Goal: Information Seeking & Learning: Learn about a topic

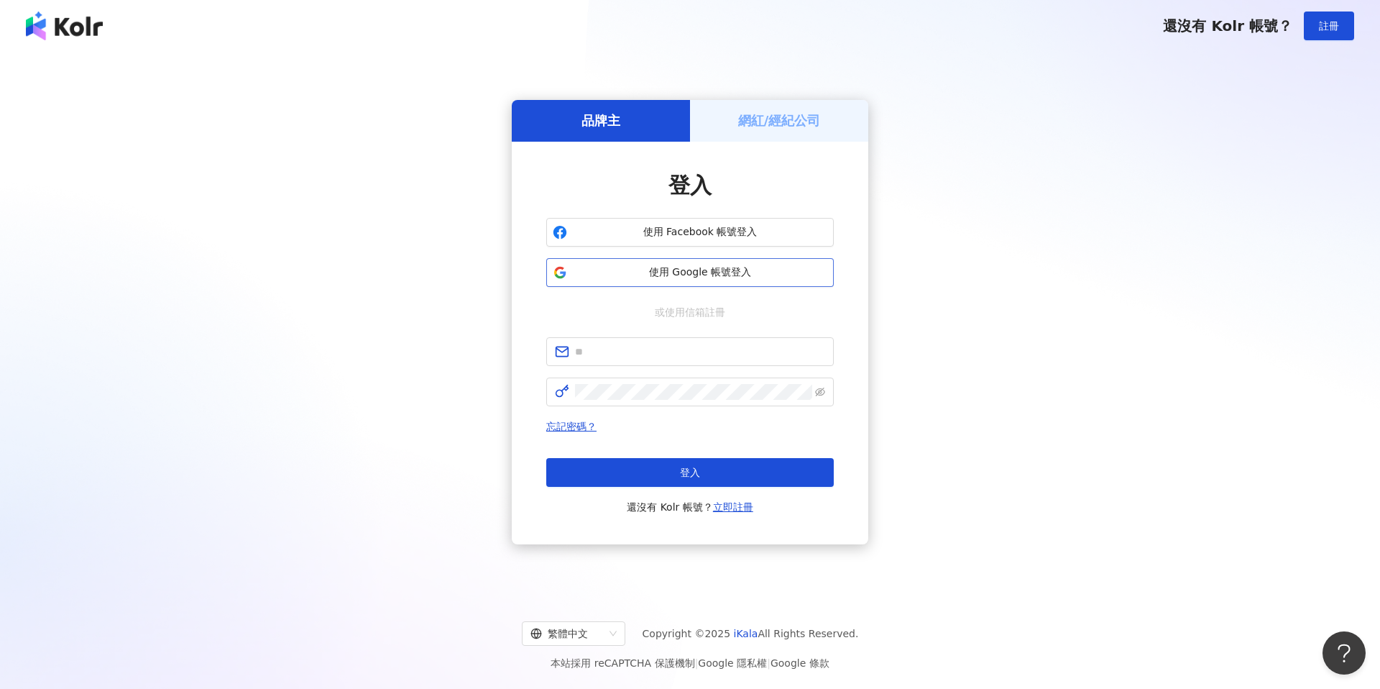
click at [686, 271] on span "使用 Google 帳號登入" at bounding box center [700, 272] width 254 height 14
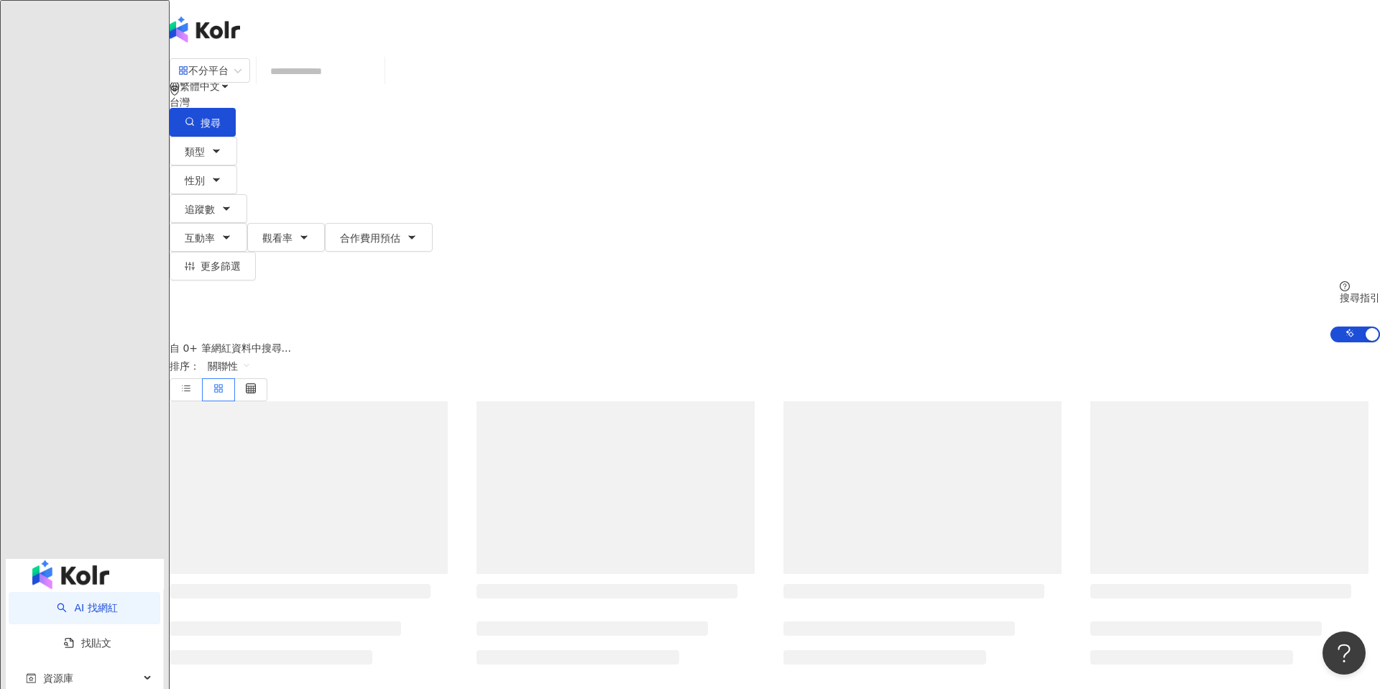
click at [753, 285] on div "AI 找網紅 找貼文 資源庫 效益預測報告 BETA 商案媒合 洞察報告 趨勢分析 競品分析 繁體中文 活動訊息 不分平台 台灣 搜尋 類型 性別 追蹤數 互…" at bounding box center [690, 344] width 1380 height 689
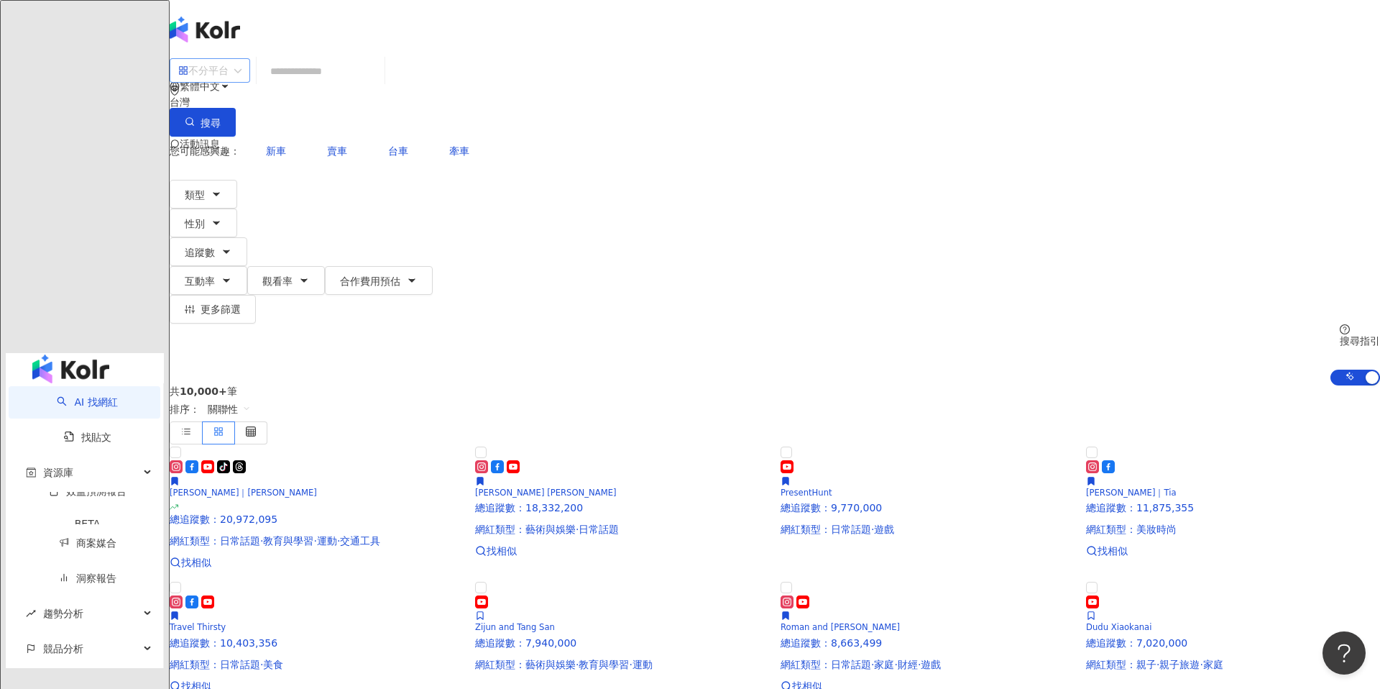
click at [229, 82] on div "不分平台" at bounding box center [203, 70] width 50 height 23
click at [387, 152] on div "Instagram" at bounding box center [390, 148] width 72 height 16
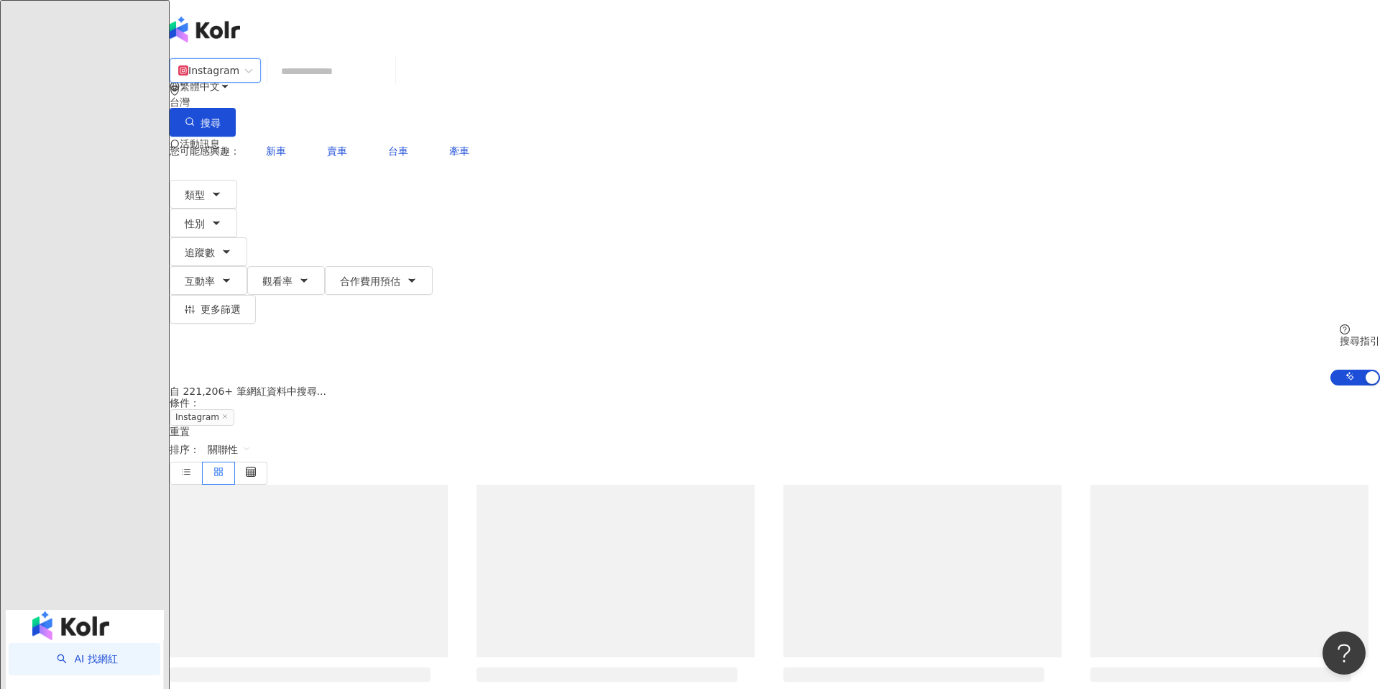
click at [390, 85] on input "search" at bounding box center [331, 71] width 116 height 27
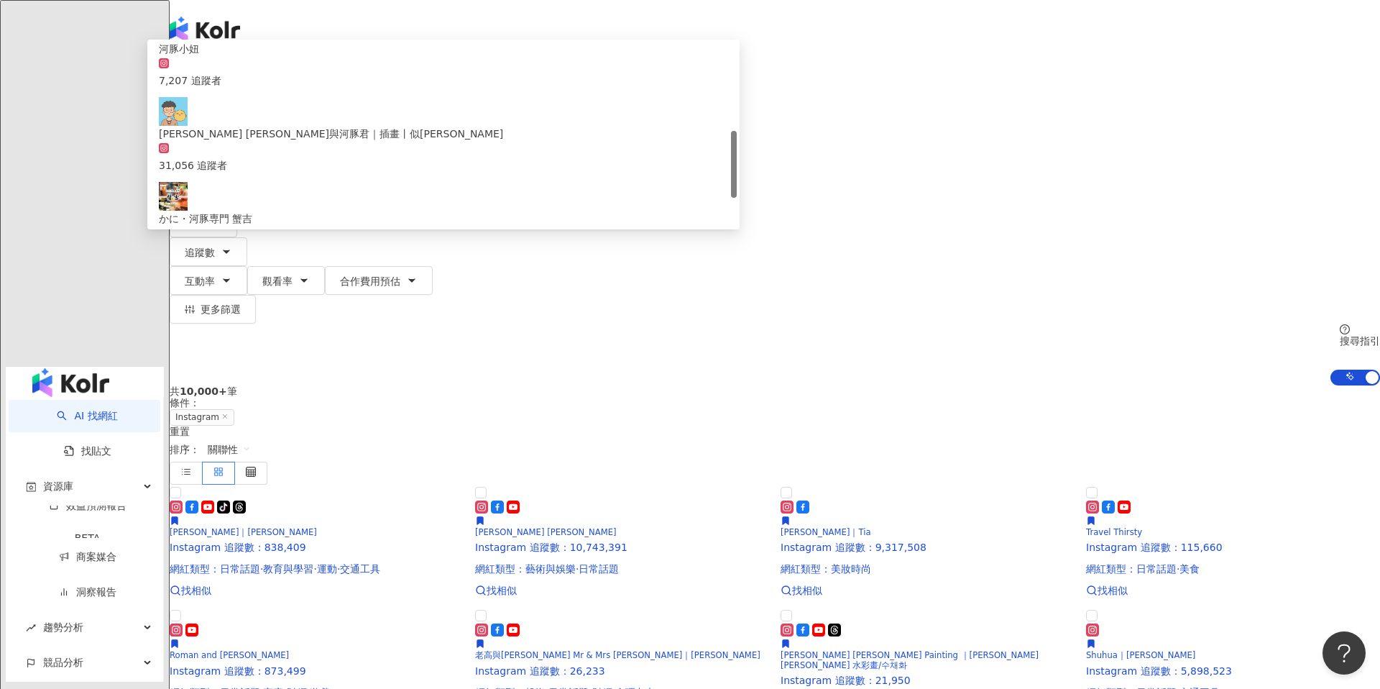
scroll to position [227, 0]
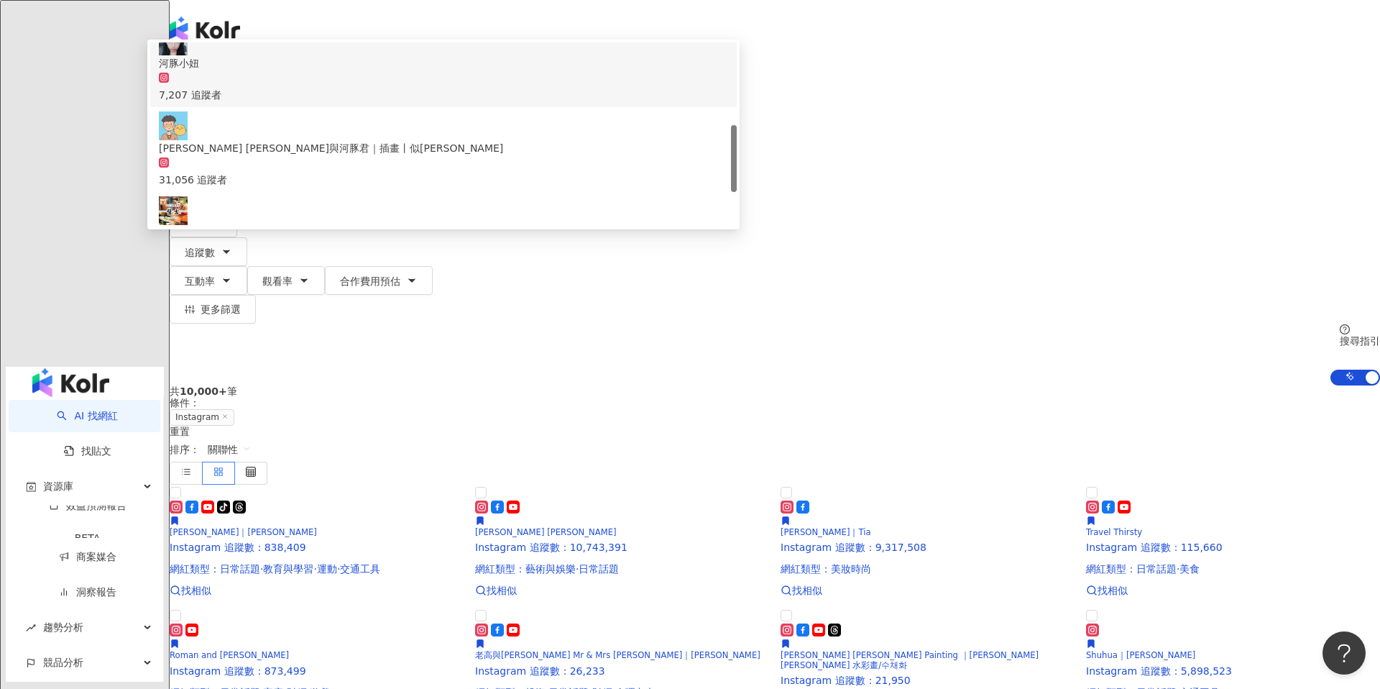
click at [390, 84] on input "**" at bounding box center [331, 71] width 116 height 27
click at [390, 85] on input "**" at bounding box center [331, 71] width 116 height 27
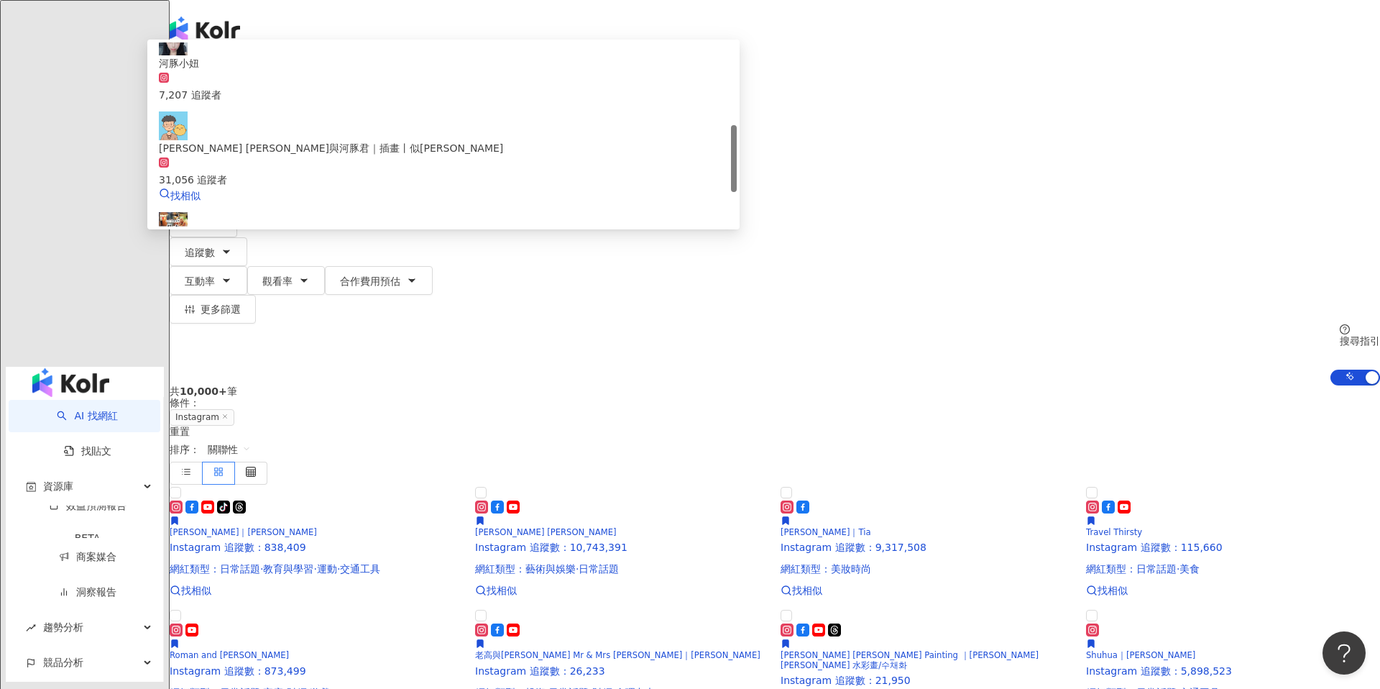
type input "***"
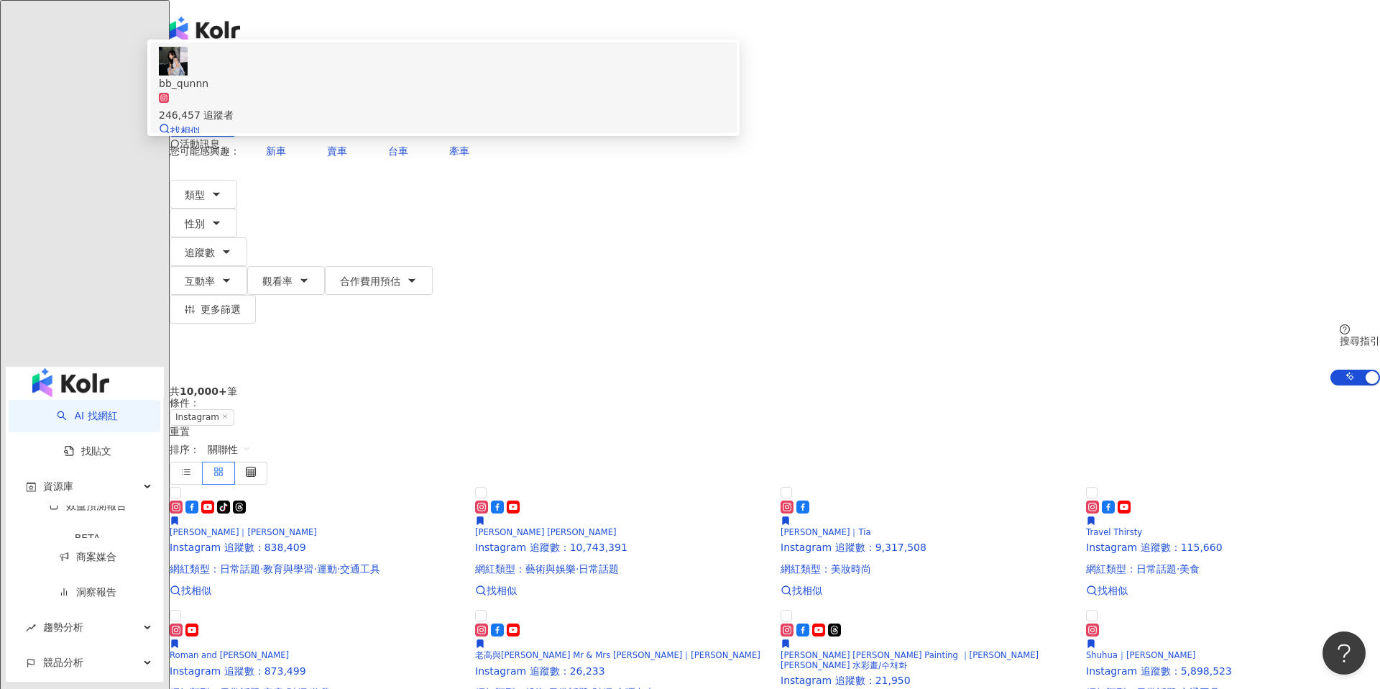
click at [586, 123] on div "246,457 追蹤者" at bounding box center [443, 107] width 569 height 32
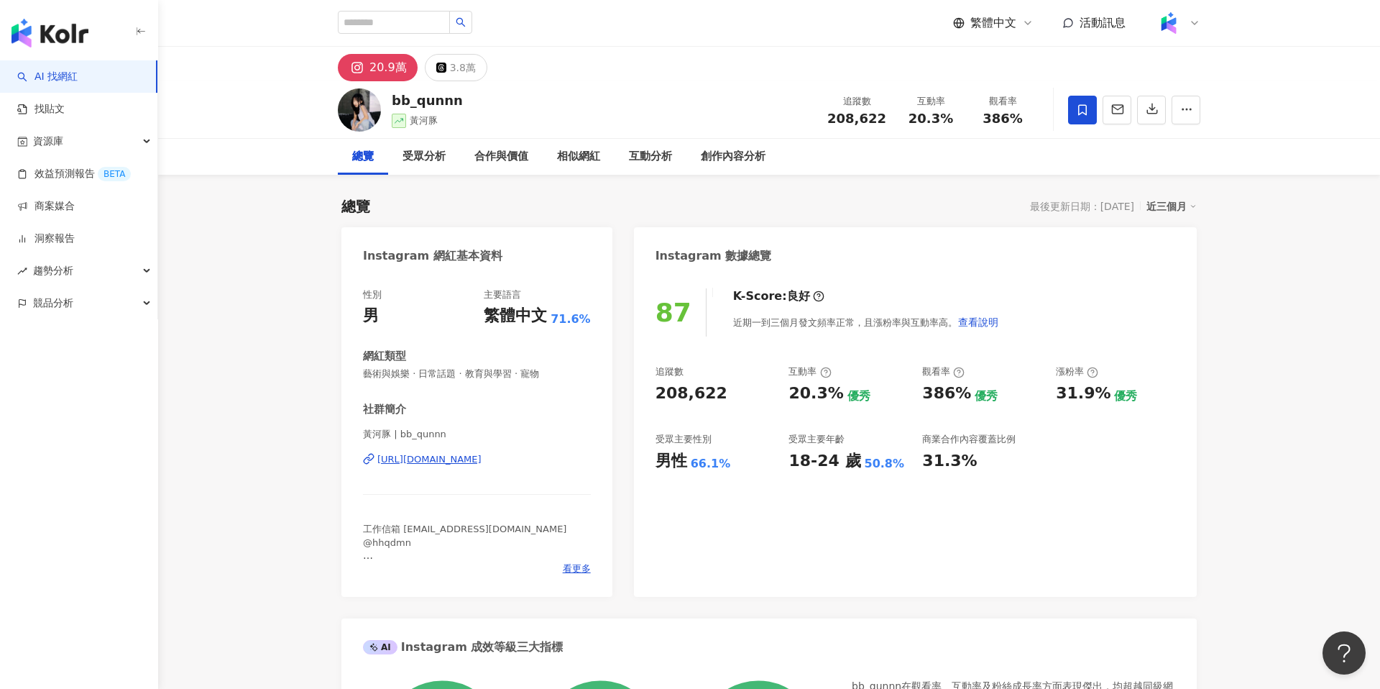
click at [474, 458] on div "[URL][DOMAIN_NAME]" at bounding box center [429, 459] width 104 height 13
click at [857, 116] on span "208,622" at bounding box center [856, 118] width 59 height 15
click at [1183, 114] on icon "button" at bounding box center [1186, 109] width 13 height 13
click at [1161, 151] on span "查看合作資訊" at bounding box center [1149, 145] width 81 height 16
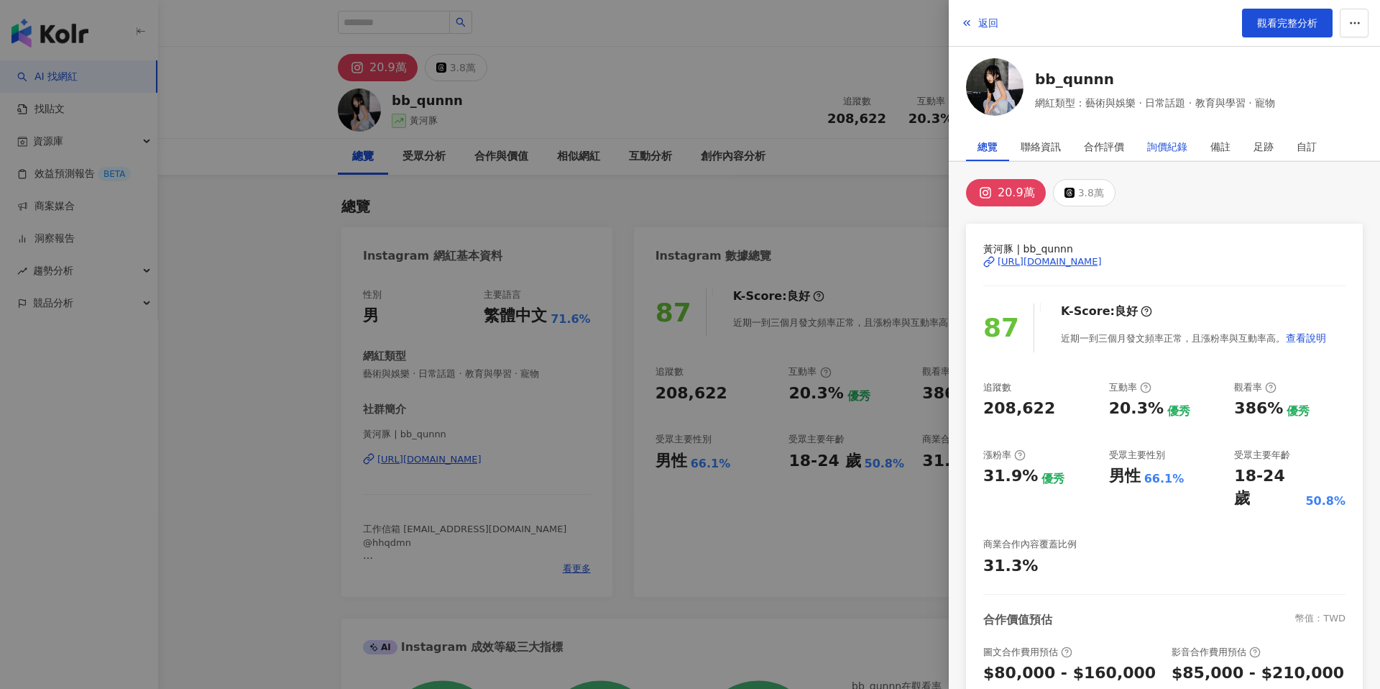
click at [1185, 152] on div "詢價紀錄" at bounding box center [1167, 146] width 40 height 29
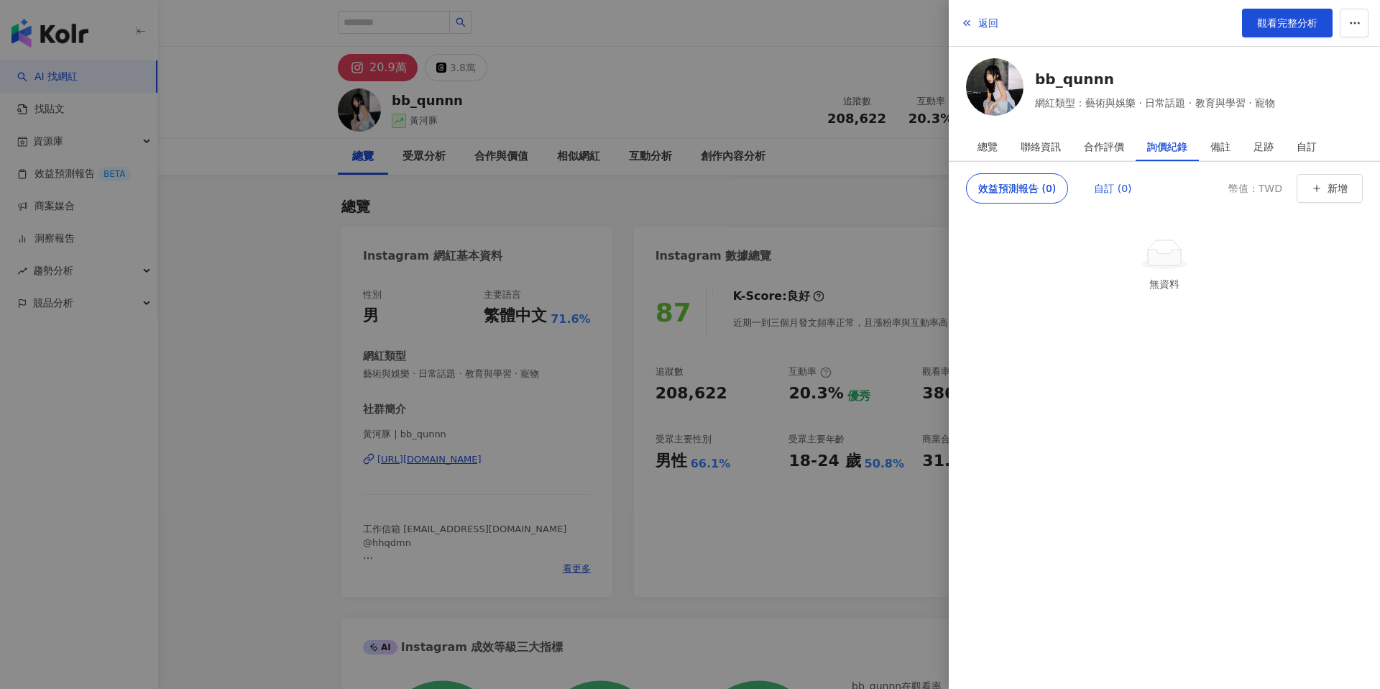
click at [1115, 177] on div "自訂 (0)" at bounding box center [1112, 188] width 37 height 29
click at [1114, 139] on div "合作評價" at bounding box center [1104, 146] width 40 height 29
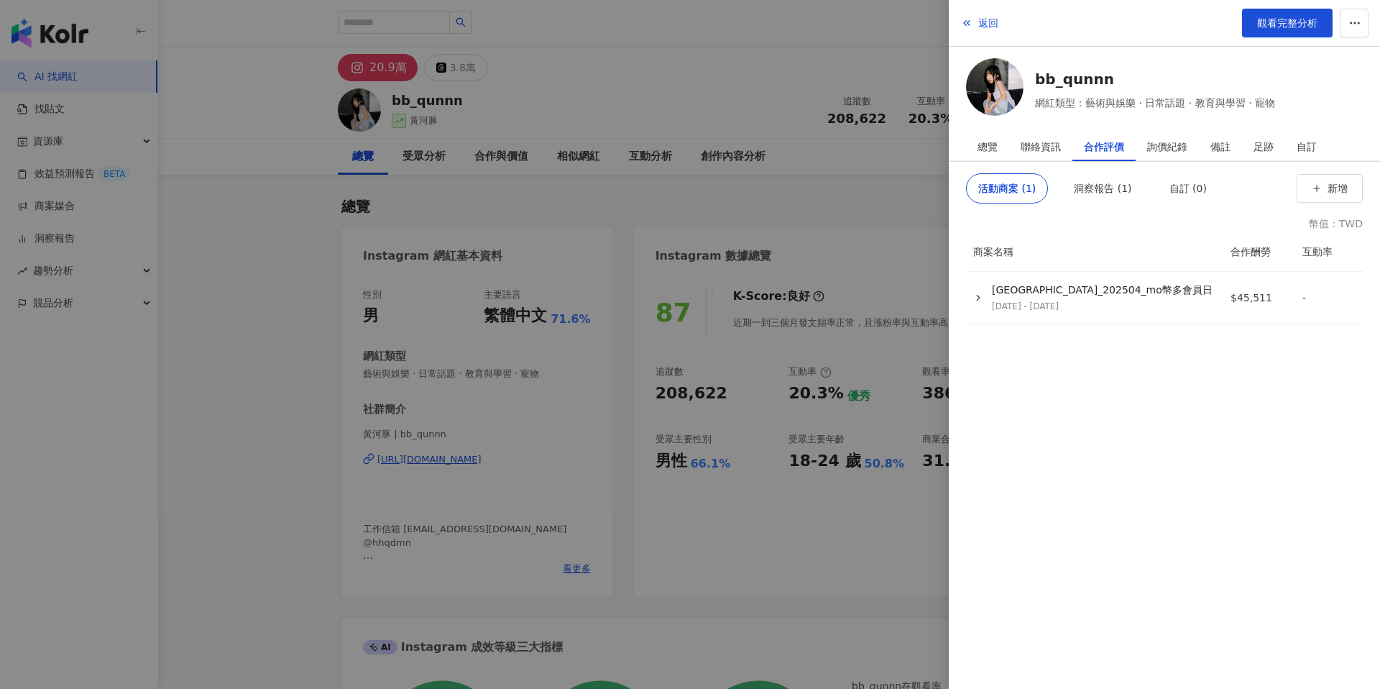
click at [735, 200] on div at bounding box center [690, 344] width 1380 height 689
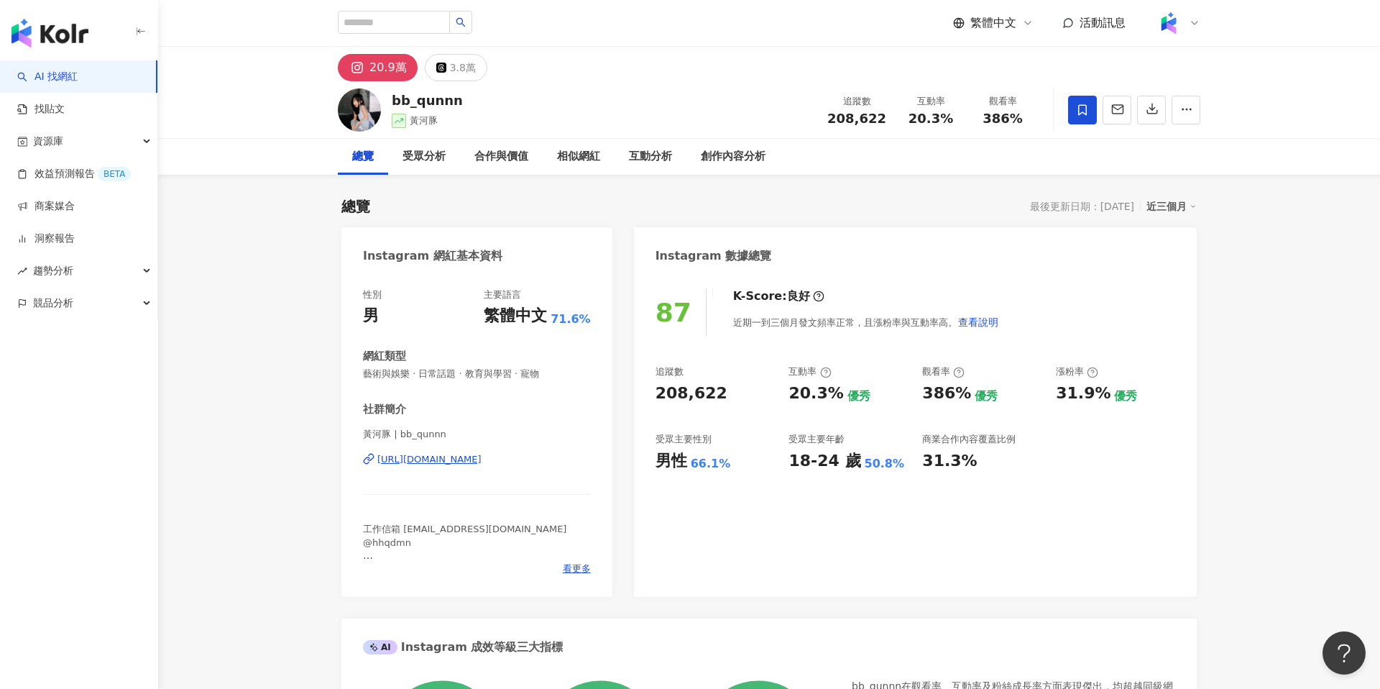
click at [856, 127] on div "追蹤數 208,622 互動率 20.3% 觀看率 386%" at bounding box center [929, 109] width 220 height 42
click at [856, 112] on span "208,622" at bounding box center [856, 118] width 59 height 15
copy span "208,622"
click at [922, 125] on div "追蹤數 208,622 互動率 20.3% 觀看率 386%" at bounding box center [929, 109] width 220 height 42
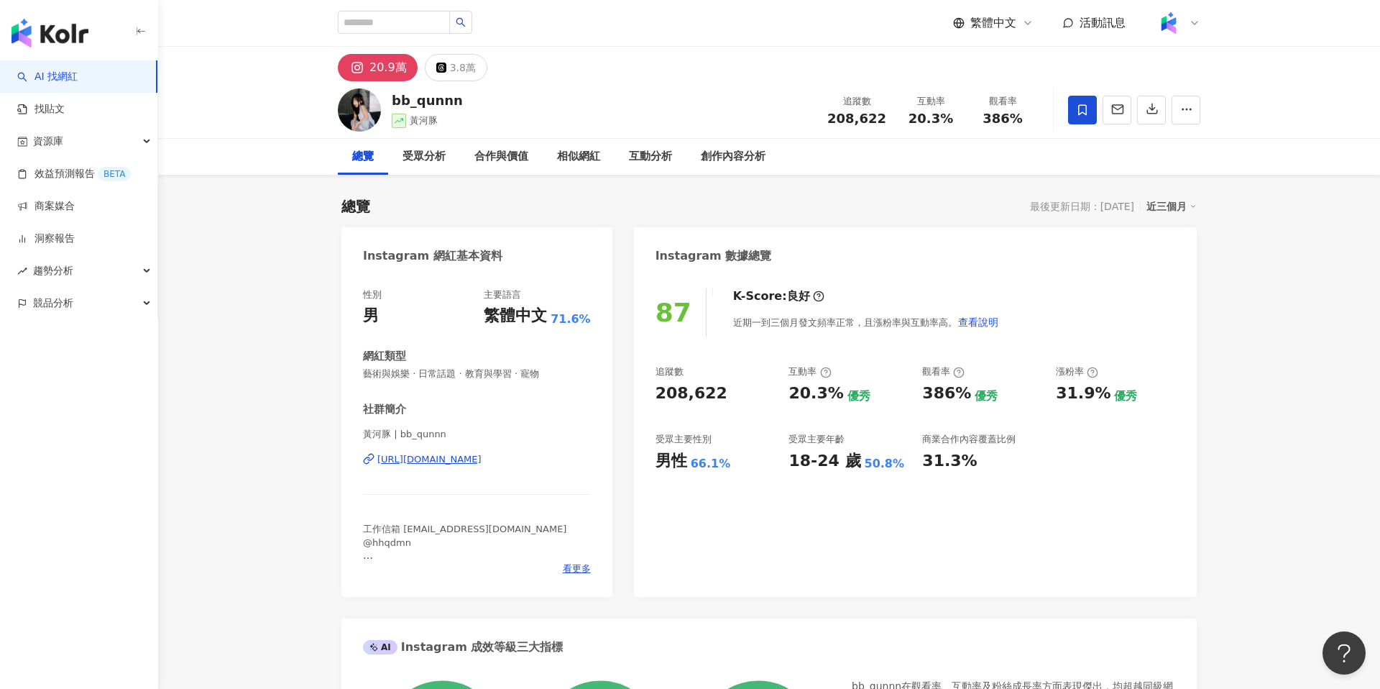
click at [922, 123] on span "20.3%" at bounding box center [931, 118] width 45 height 14
click at [1001, 117] on span "386%" at bounding box center [1003, 118] width 40 height 14
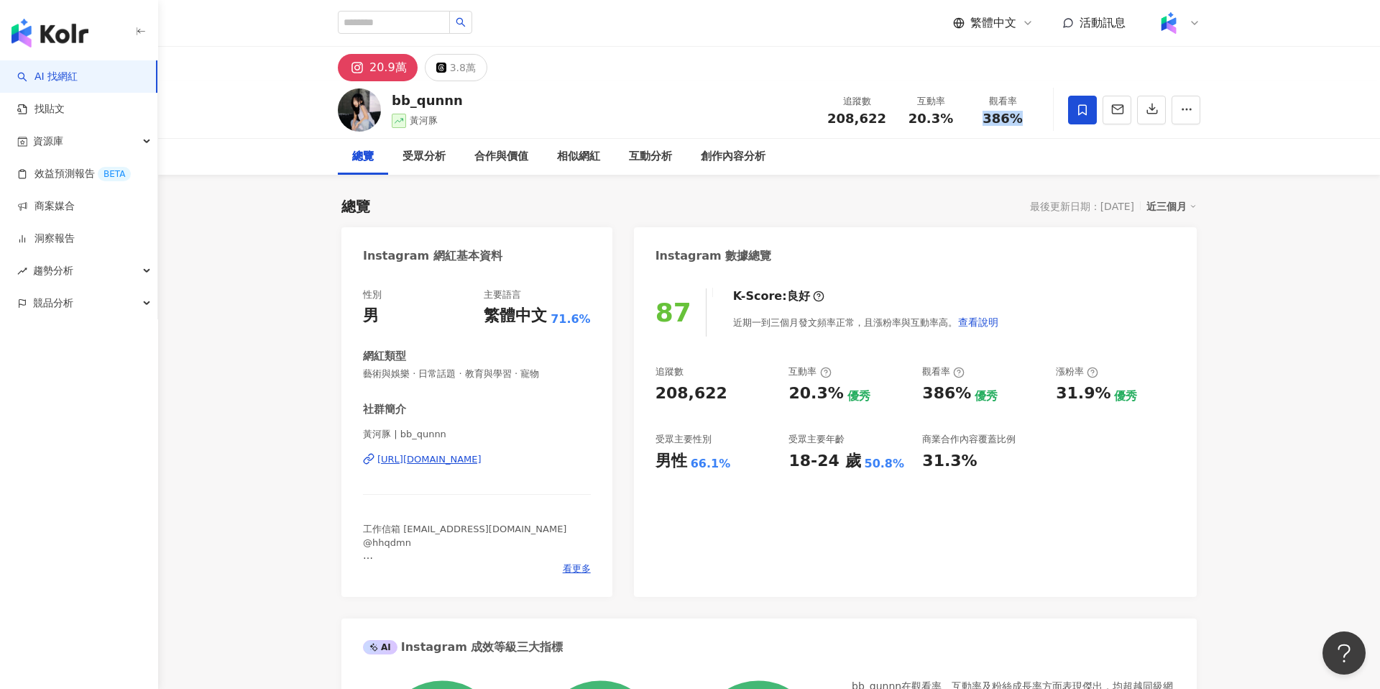
click at [1001, 117] on span "386%" at bounding box center [1003, 118] width 40 height 14
copy span "386%"
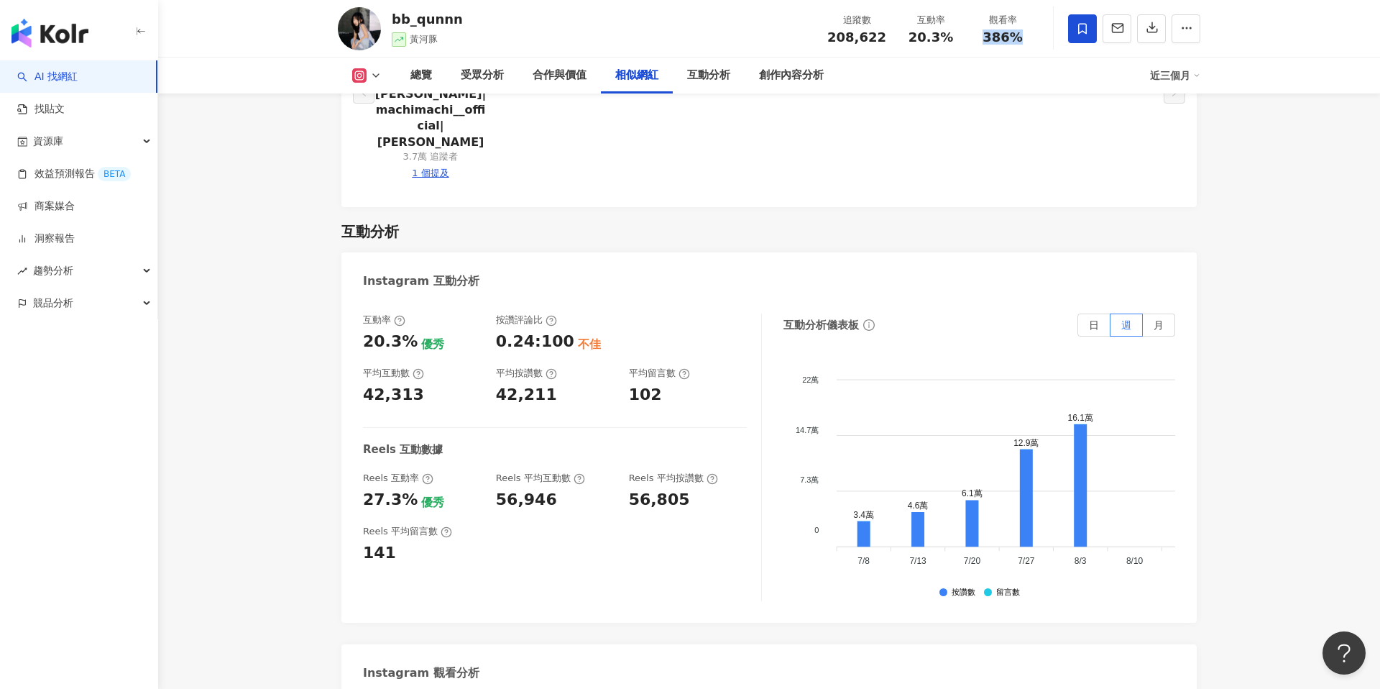
scroll to position [3179, 0]
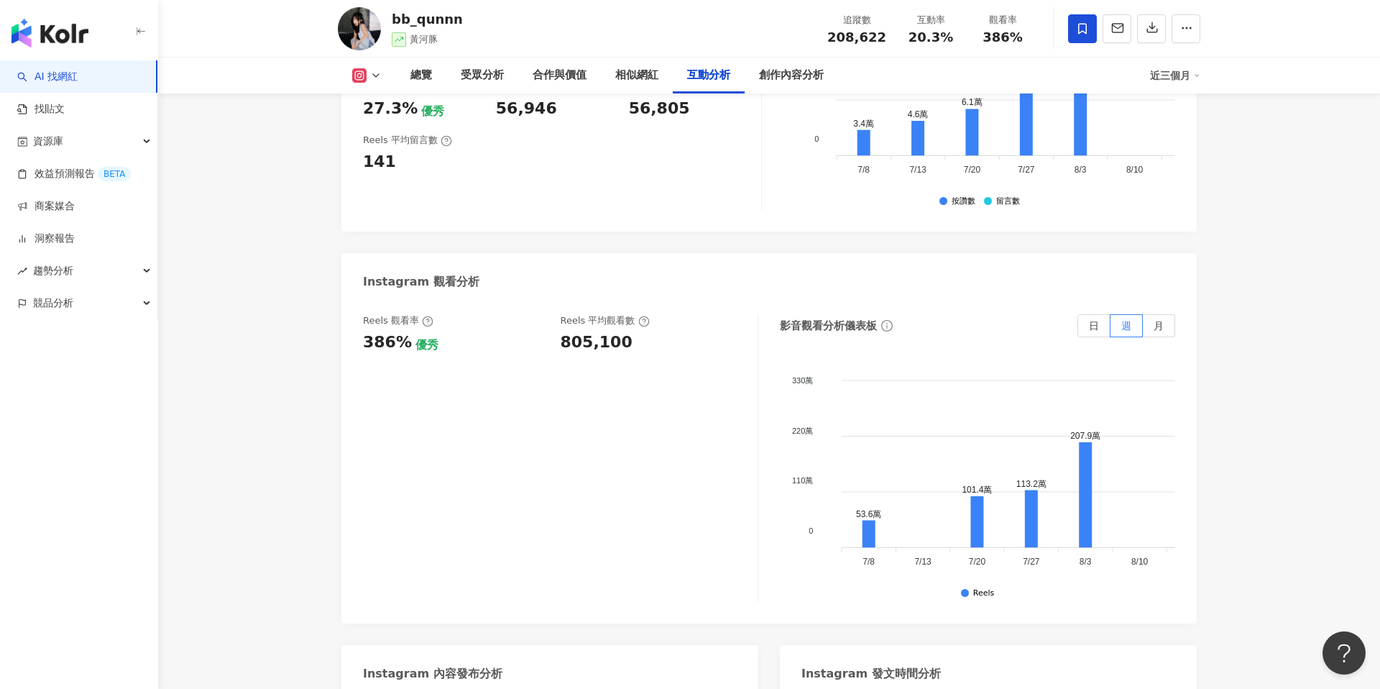
click at [583, 331] on div "805,100" at bounding box center [597, 342] width 72 height 22
copy div "805,100"
